Goal: Navigation & Orientation: Go to known website

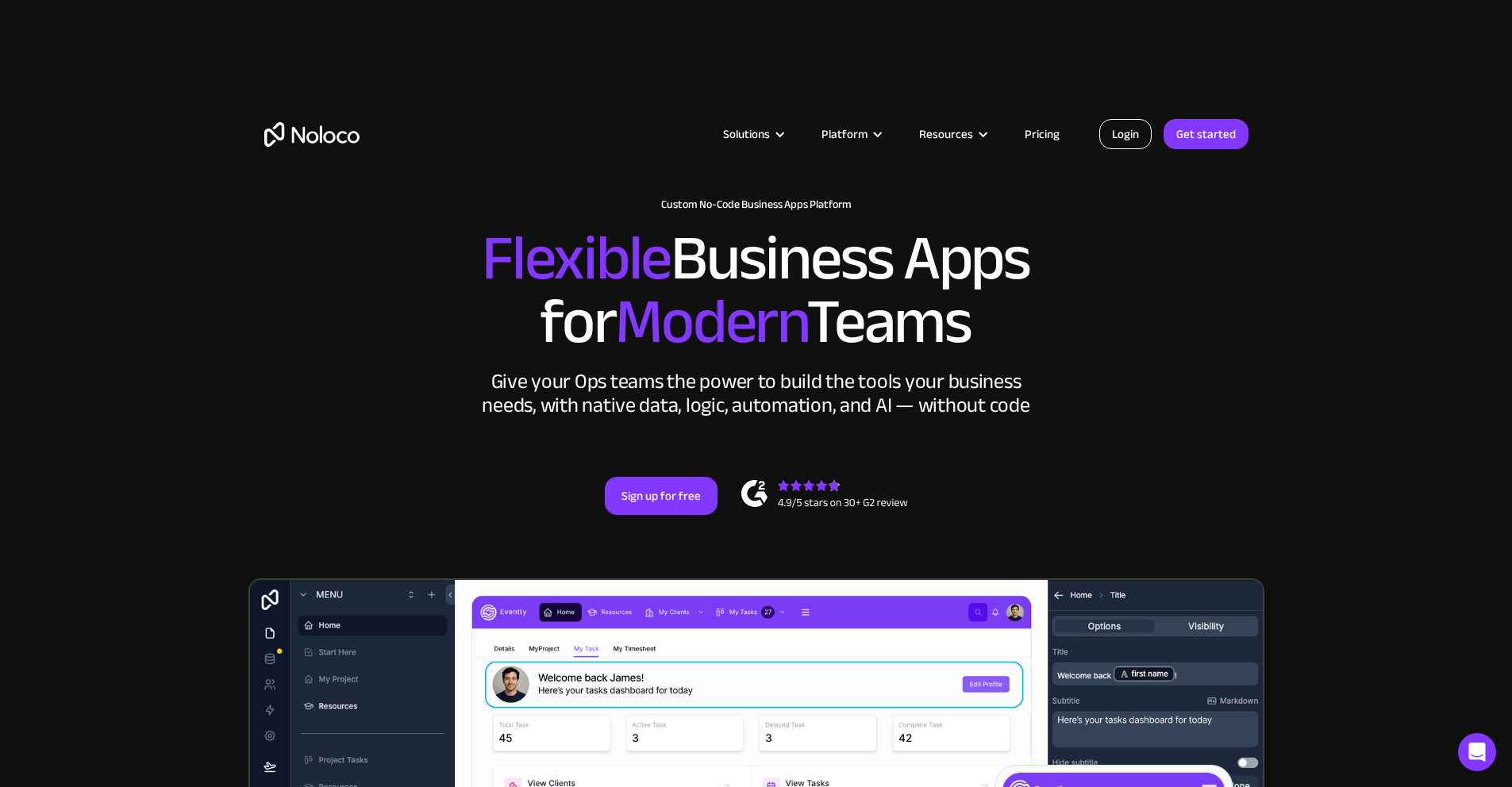
click at [1133, 144] on link "Login" at bounding box center [1125, 133] width 53 height 30
